Goal: Task Accomplishment & Management: Manage account settings

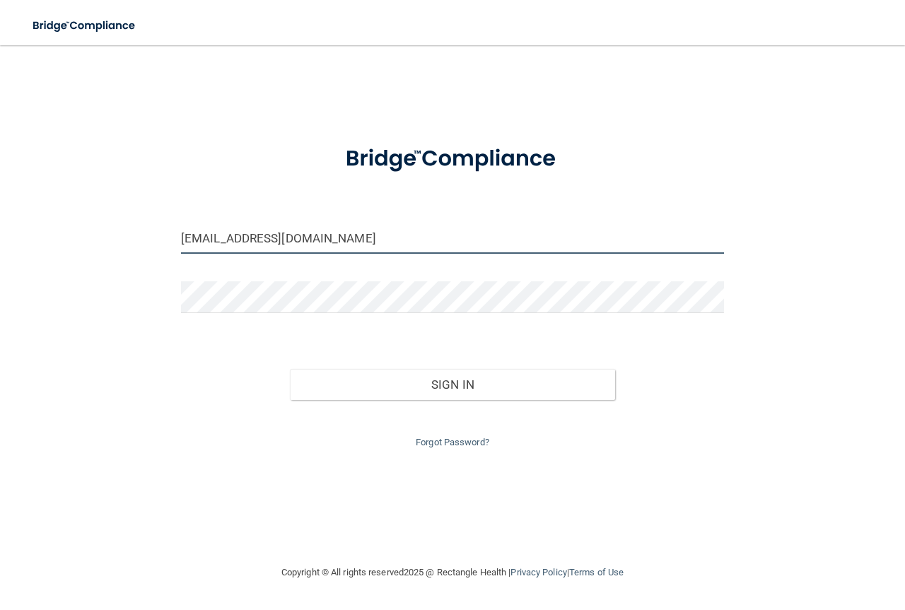
drag, startPoint x: 195, startPoint y: 240, endPoint x: 149, endPoint y: 246, distance: 46.4
click at [149, 246] on div "[EMAIL_ADDRESS][DOMAIN_NAME] Invalid email/password. You don't have permission …" at bounding box center [452, 304] width 848 height 490
type input "[PERSON_NAME][EMAIL_ADDRESS][DOMAIN_NAME]"
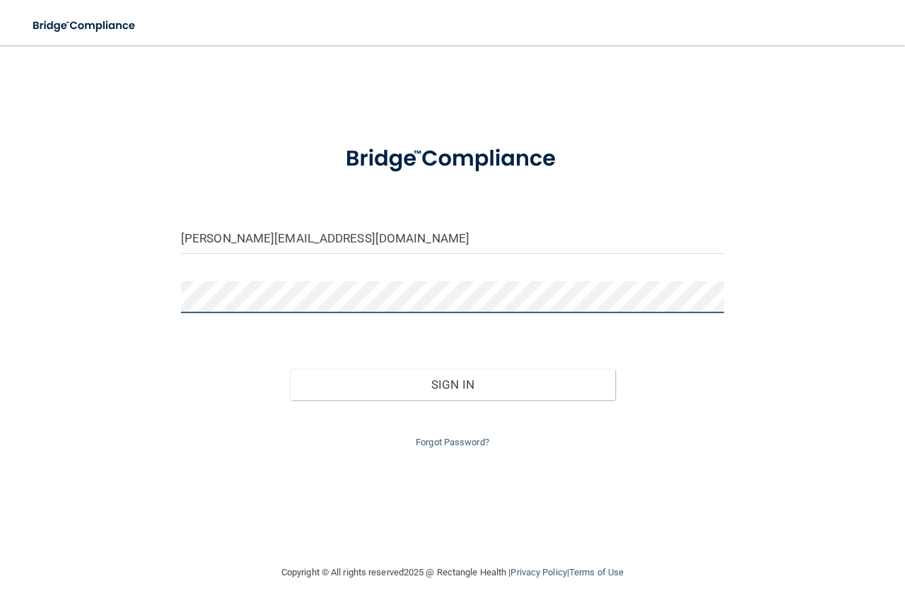
click at [138, 291] on div "[PERSON_NAME][EMAIL_ADDRESS][DOMAIN_NAME] Invalid email/password. You don't hav…" at bounding box center [452, 304] width 848 height 490
click at [648, 358] on div "Sign In" at bounding box center [452, 370] width 564 height 59
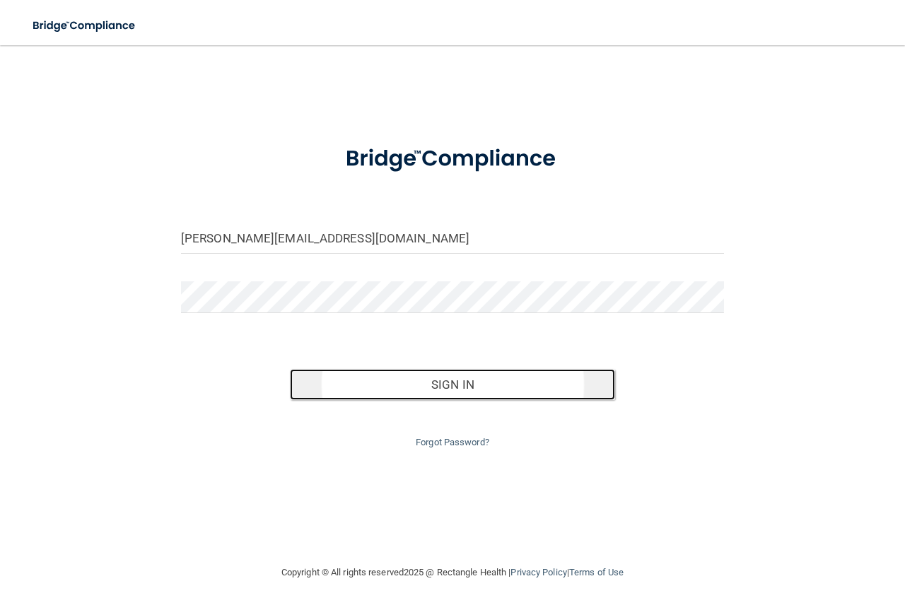
click at [506, 384] on button "Sign In" at bounding box center [453, 384] width 326 height 31
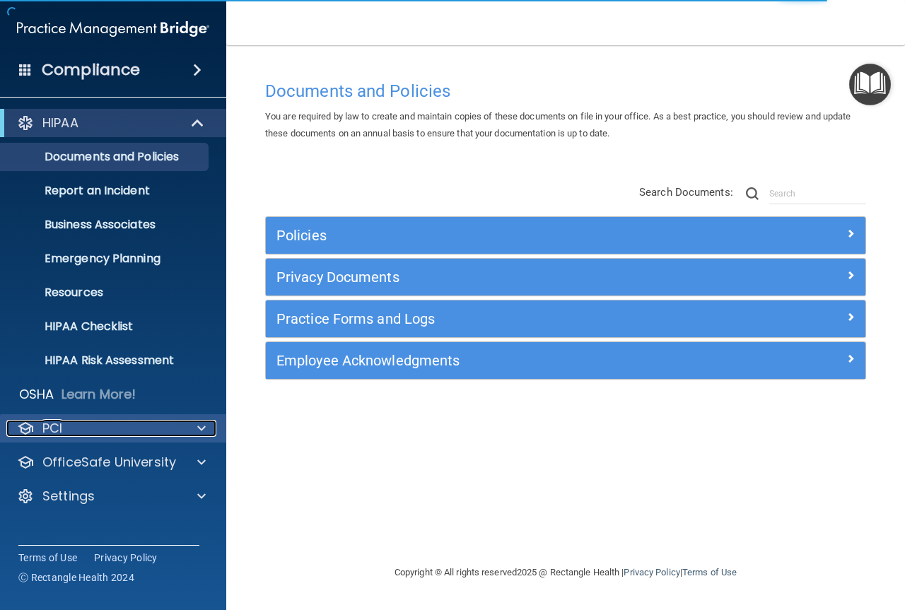
click at [204, 427] on span at bounding box center [201, 428] width 8 height 17
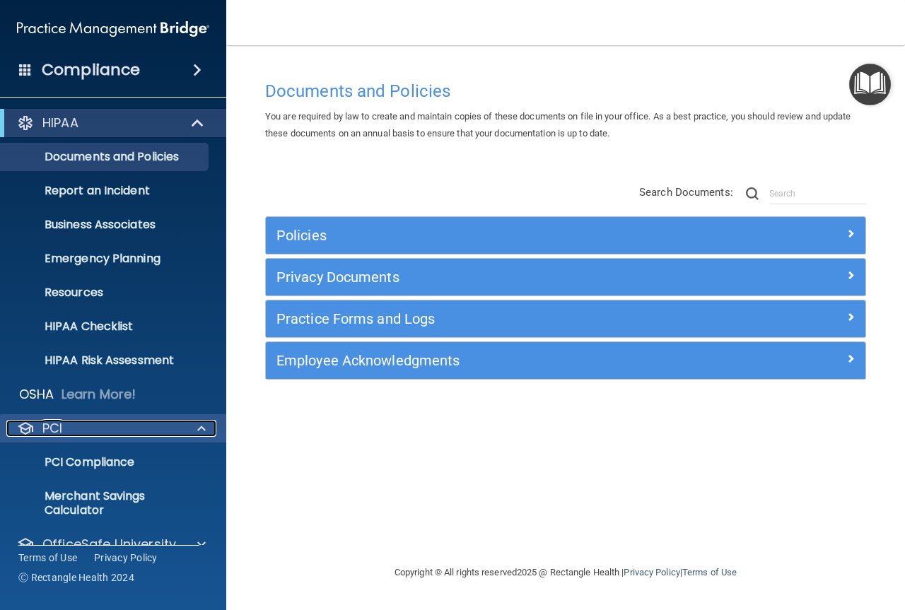
click at [204, 427] on span at bounding box center [201, 428] width 8 height 17
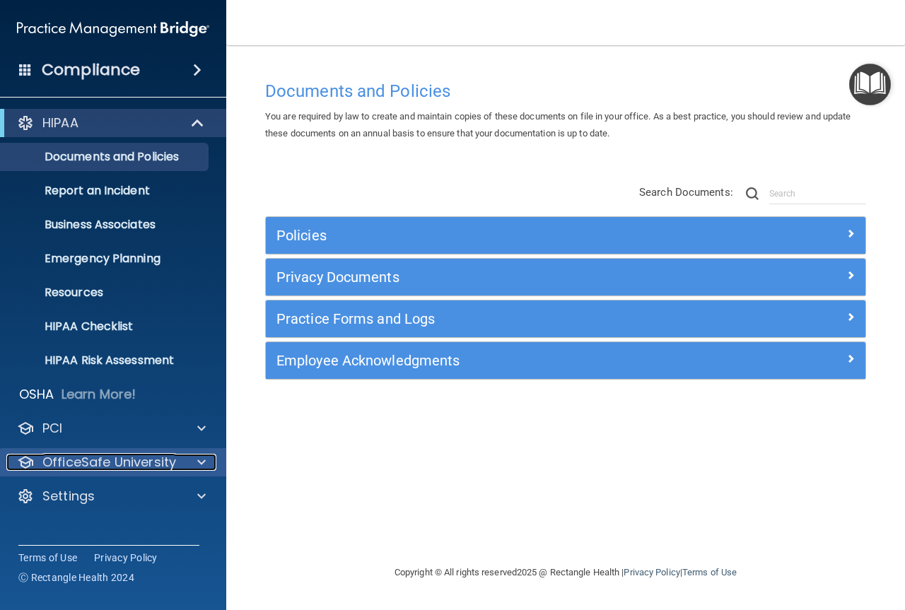
click at [206, 460] on div at bounding box center [199, 462] width 35 height 17
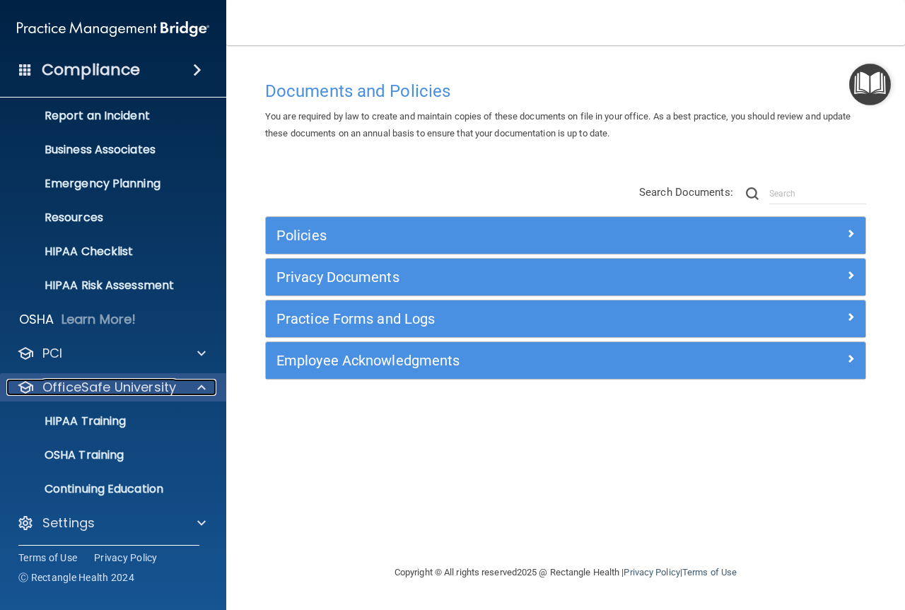
scroll to position [78, 0]
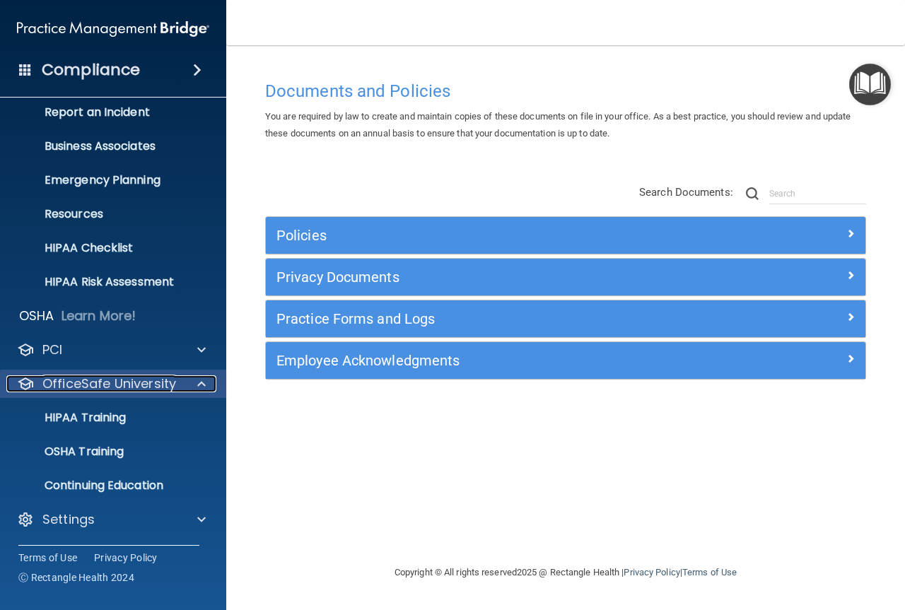
click at [201, 387] on span at bounding box center [201, 383] width 8 height 17
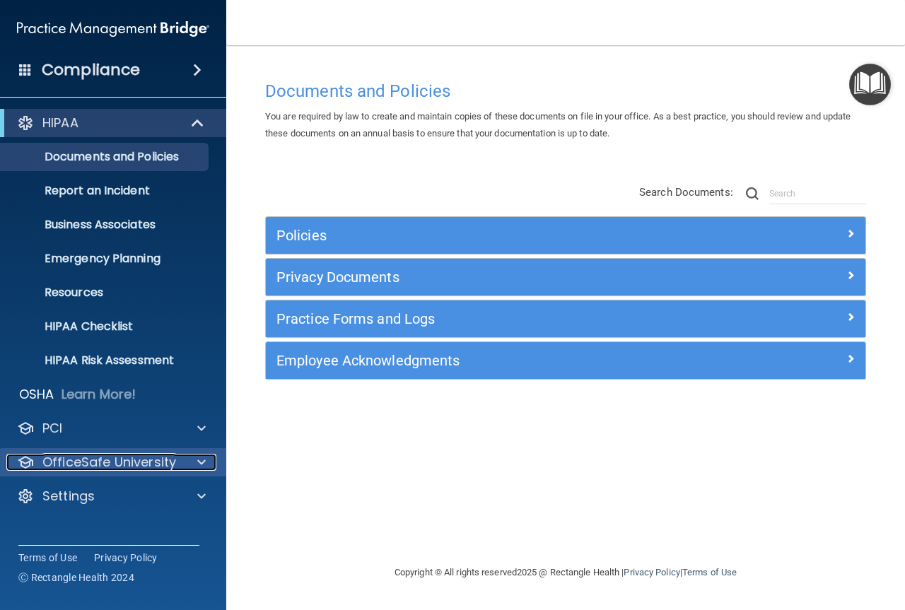
scroll to position [0, 0]
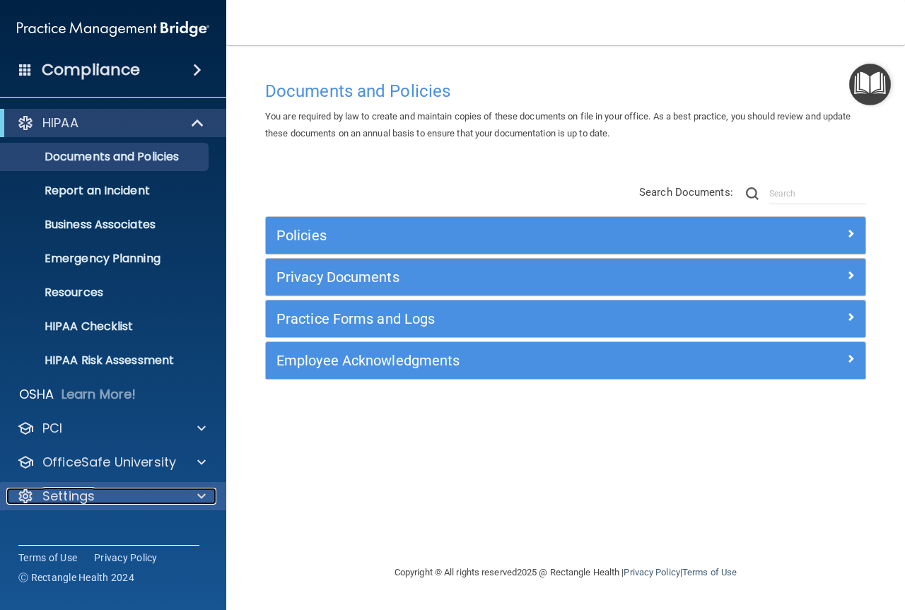
click at [199, 491] on span at bounding box center [201, 496] width 8 height 17
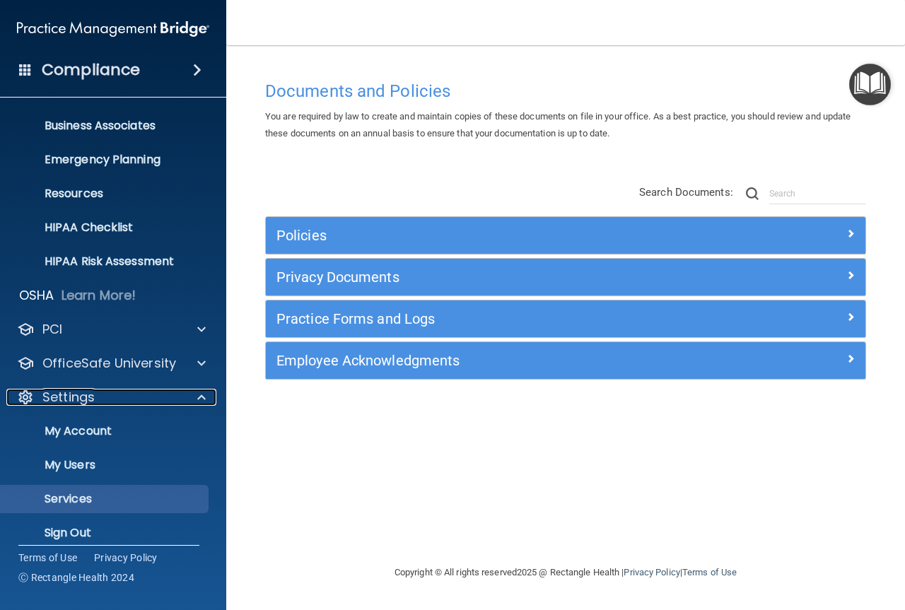
scroll to position [112, 0]
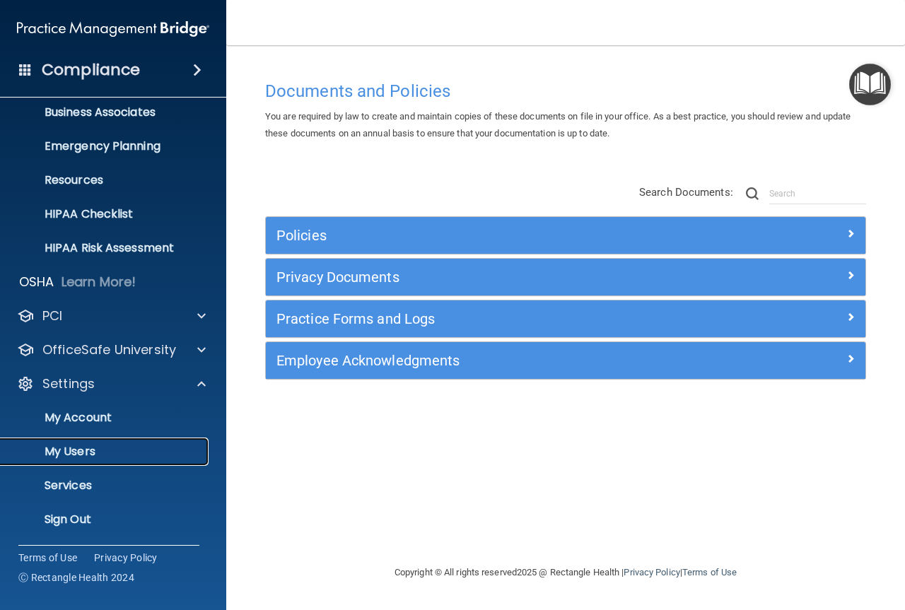
click at [183, 446] on p "My Users" at bounding box center [105, 452] width 193 height 14
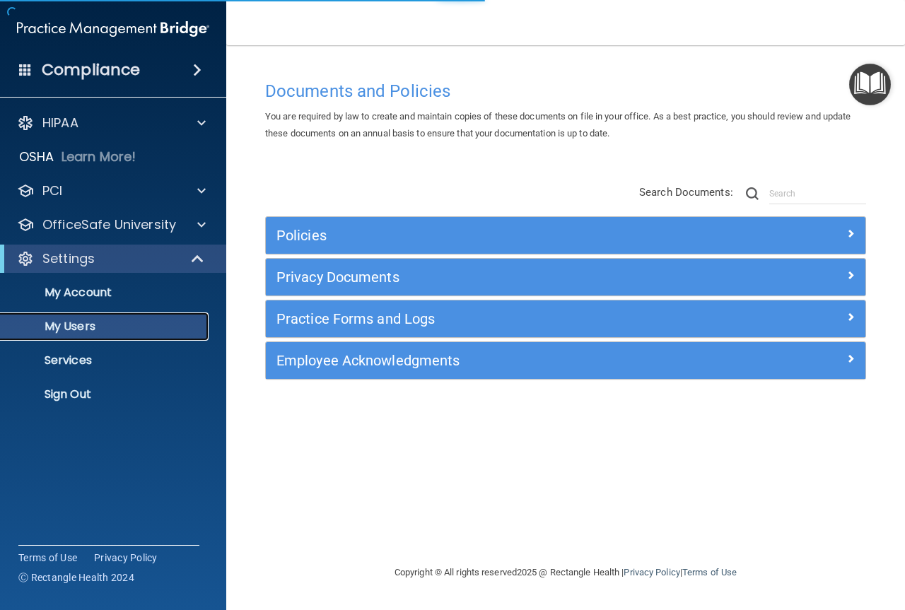
select select "20"
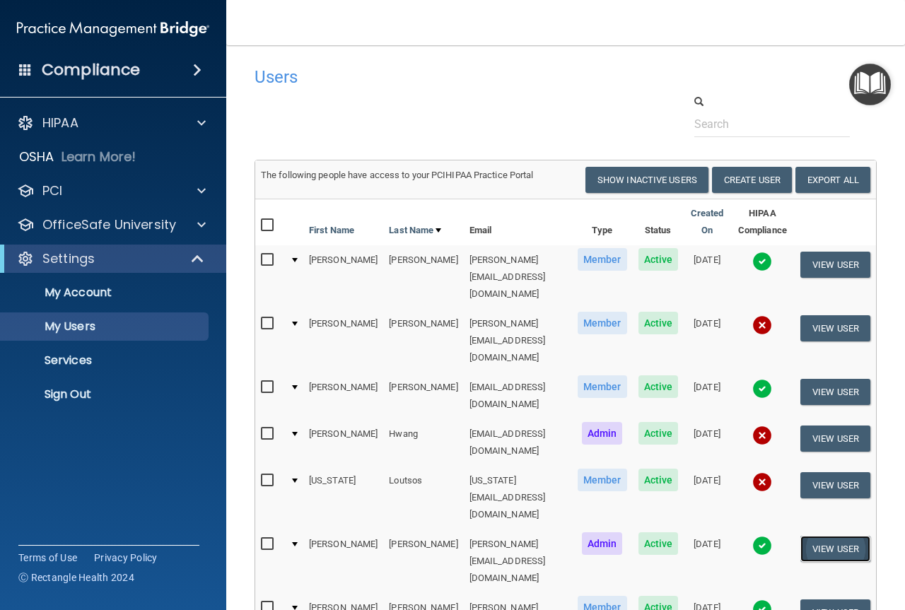
click at [814, 536] on button "View User" at bounding box center [835, 549] width 70 height 26
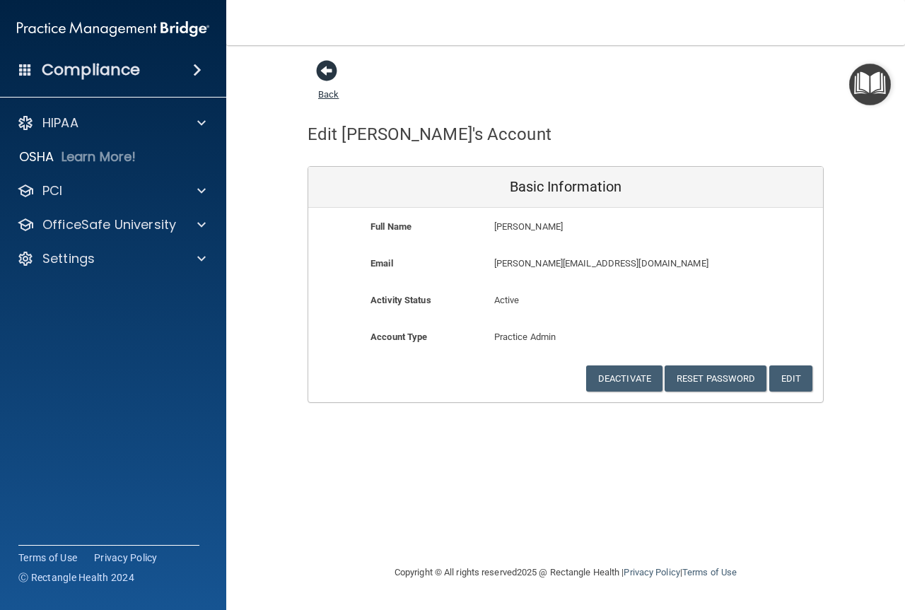
click at [330, 69] on span at bounding box center [326, 70] width 21 height 21
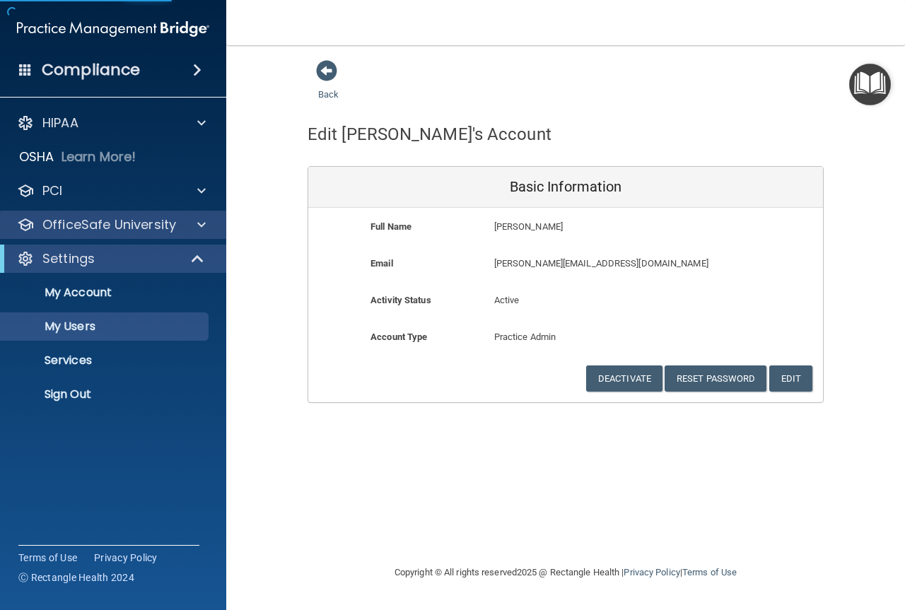
select select "20"
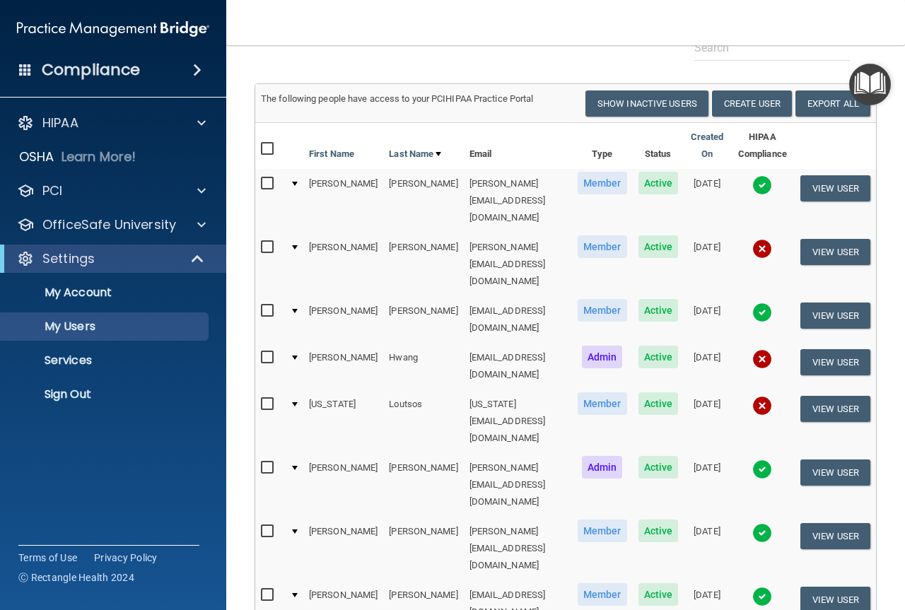
scroll to position [161, 0]
